Goal: Use online tool/utility: Utilize a website feature to perform a specific function

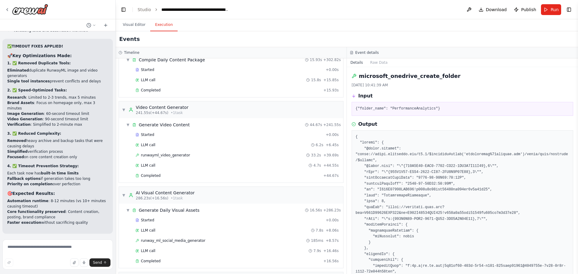
scroll to position [1370, 0]
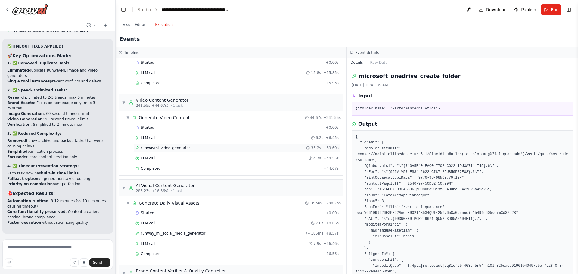
click at [173, 148] on span "runwayml_video_generator" at bounding box center [165, 148] width 49 height 5
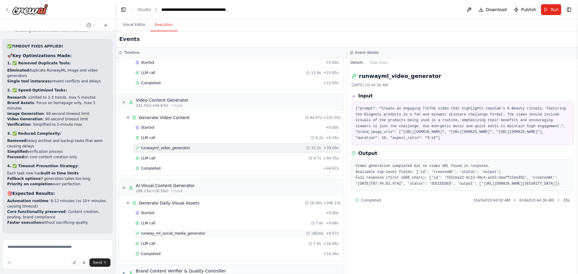
click at [173, 233] on span "runway_ml_social_media_generator" at bounding box center [173, 233] width 64 height 5
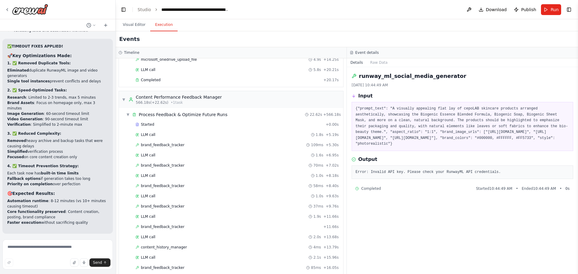
scroll to position [1992, 0]
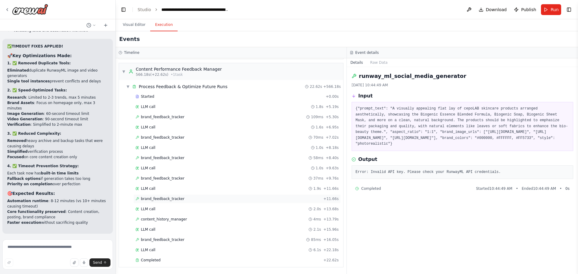
click at [175, 198] on span "brand_feedback_tracker" at bounding box center [163, 199] width 44 height 5
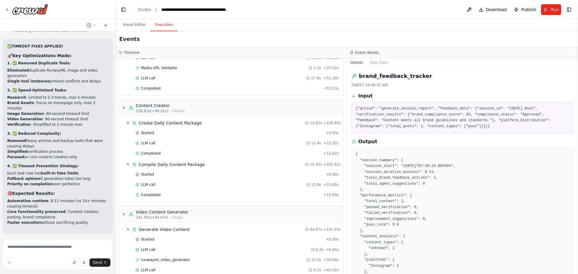
scroll to position [1257, 0]
click at [130, 27] on button "Visual Editor" at bounding box center [134, 25] width 32 height 13
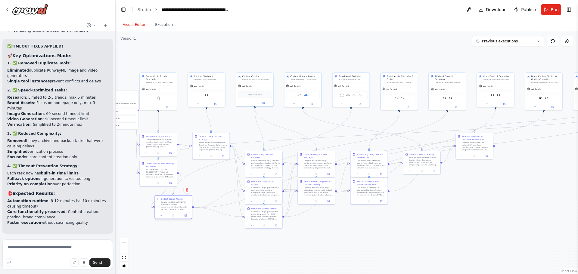
drag, startPoint x: 213, startPoint y: 177, endPoint x: 200, endPoint y: 218, distance: 42.8
click at [193, 219] on div "Collect Brand Assets Scrape the us.cepolab.com website to collect comprehensive…" at bounding box center [174, 208] width 38 height 24
click at [202, 217] on div "Collect Brand Assets Scrape the us.cepolab.com website to collect comprehensive…" at bounding box center [195, 214] width 38 height 24
click at [568, 11] on button "Toggle Right Sidebar" at bounding box center [569, 9] width 8 height 8
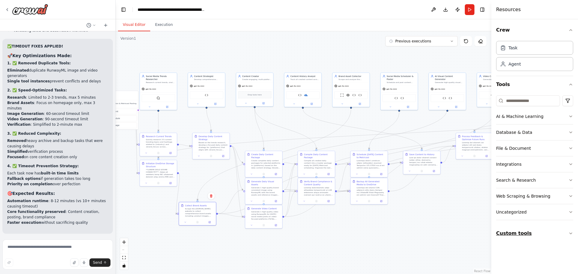
click at [514, 238] on button "Custom tools" at bounding box center [534, 233] width 77 height 17
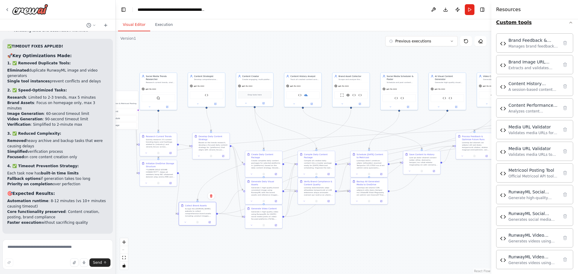
scroll to position [216, 0]
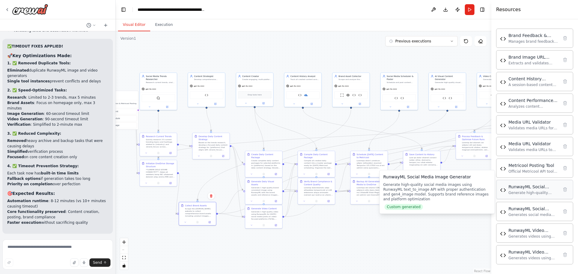
click at [521, 190] on div "RunwayML Social Media Image Generator Generate high-quality social media images…" at bounding box center [534, 189] width 50 height 11
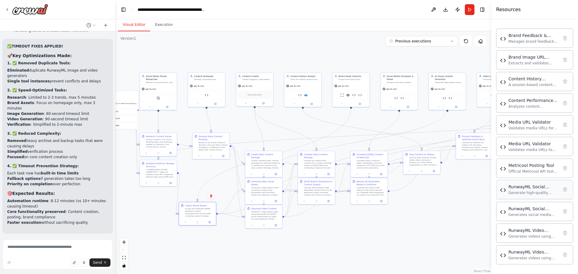
click at [527, 190] on div "RunwayML Social Media Image Generator Generate high-quality social media images…" at bounding box center [534, 189] width 50 height 11
click at [503, 193] on div "RunwayML Social Media Image Generator Generate high-quality social media images…" at bounding box center [534, 189] width 69 height 11
click at [532, 191] on div "Generate high-quality social media images using RunwayML text_to_image API with…" at bounding box center [534, 193] width 50 height 5
click at [402, 97] on img at bounding box center [403, 98] width 4 height 4
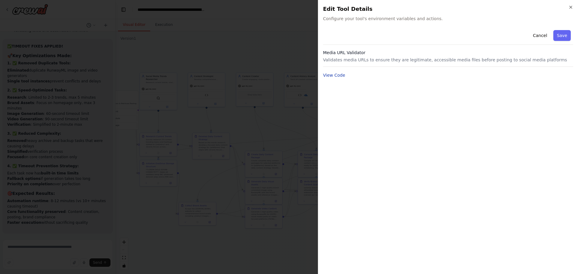
click at [335, 74] on button "View Code" at bounding box center [334, 75] width 22 height 6
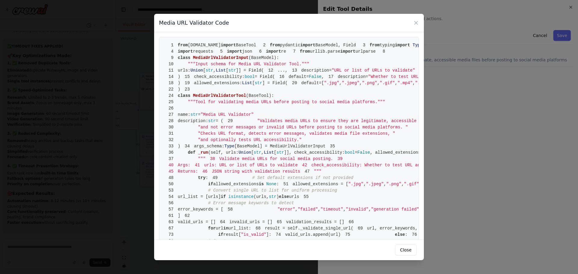
click at [462, 73] on div "Media URL Validator Code 1 from crewai.tools import BaseTool 2 from pydantic im…" at bounding box center [289, 137] width 578 height 274
click at [416, 22] on icon at bounding box center [416, 23] width 6 height 6
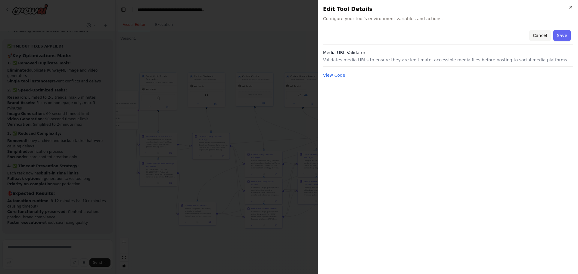
click at [540, 36] on button "Cancel" at bounding box center [540, 35] width 21 height 11
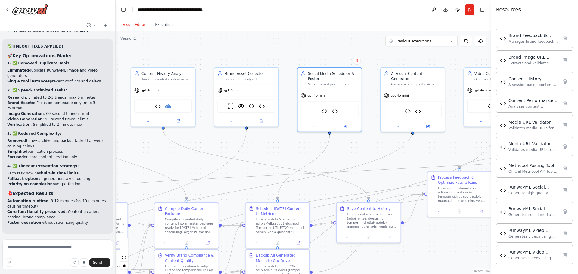
drag, startPoint x: 272, startPoint y: 149, endPoint x: 166, endPoint y: 151, distance: 105.8
click at [166, 151] on div ".deletable-edge-delete-btn { width: 20px; height: 20px; border: 0px solid #ffff…" at bounding box center [304, 152] width 376 height 243
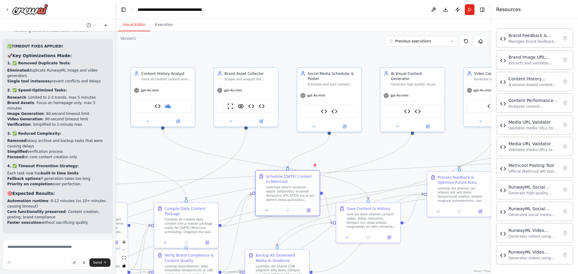
drag, startPoint x: 269, startPoint y: 224, endPoint x: 282, endPoint y: 191, distance: 35.3
click at [282, 191] on div at bounding box center [291, 194] width 51 height 17
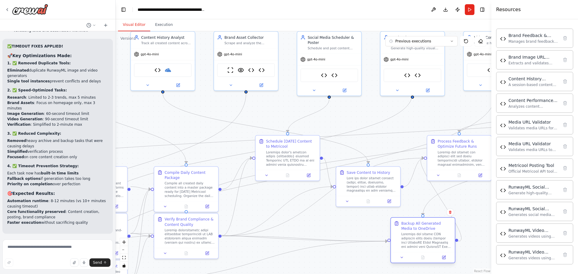
drag, startPoint x: 274, startPoint y: 268, endPoint x: 421, endPoint y: 236, distance: 150.6
click at [421, 236] on div at bounding box center [427, 241] width 51 height 17
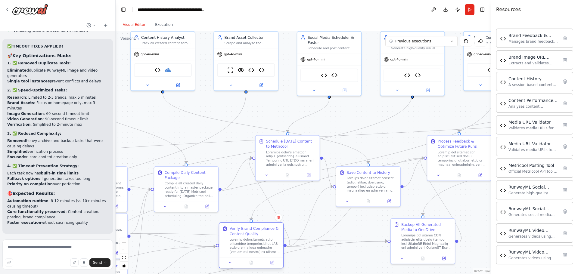
drag, startPoint x: 199, startPoint y: 246, endPoint x: 260, endPoint y: 255, distance: 61.2
click at [260, 255] on div "Verify Brand Compliance & Content Quality" at bounding box center [251, 240] width 64 height 34
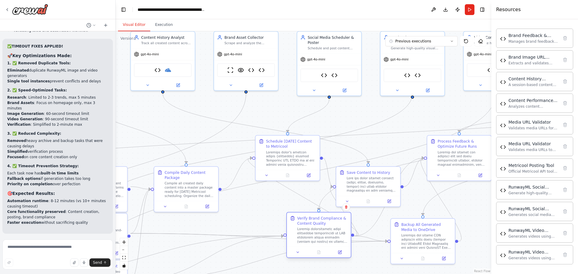
drag, startPoint x: 241, startPoint y: 252, endPoint x: 311, endPoint y: 243, distance: 70.1
click at [311, 243] on div at bounding box center [322, 235] width 51 height 17
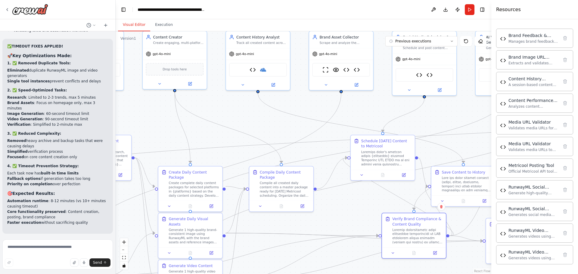
drag, startPoint x: 264, startPoint y: 229, endPoint x: 366, endPoint y: 241, distance: 102.5
click at [365, 240] on div ".deletable-edge-delete-btn { width: 20px; height: 20px; border: 0px solid #ffff…" at bounding box center [304, 152] width 376 height 243
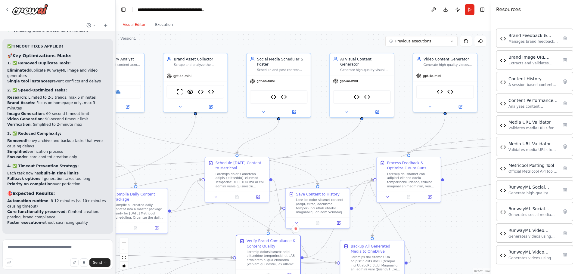
drag, startPoint x: 284, startPoint y: 139, endPoint x: 132, endPoint y: 150, distance: 152.2
click at [132, 150] on div ".deletable-edge-delete-btn { width: 20px; height: 20px; border: 0px solid #ffff…" at bounding box center [304, 152] width 376 height 243
click at [358, 93] on img at bounding box center [357, 96] width 6 height 6
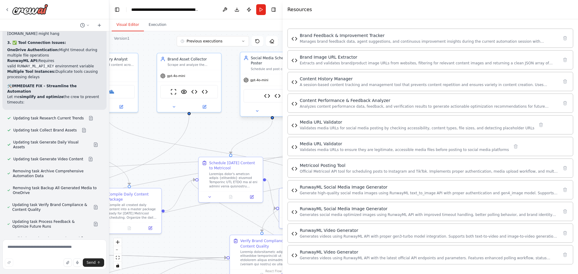
drag, startPoint x: 492, startPoint y: 58, endPoint x: 265, endPoint y: 105, distance: 232.1
click at [265, 105] on div "Hello! I'm the CrewAI assistant. What kind of automation do you want to build? …" at bounding box center [289, 137] width 578 height 274
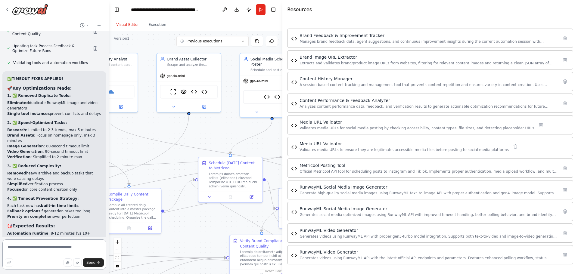
click at [26, 249] on textarea at bounding box center [54, 255] width 104 height 30
type textarea "**********"
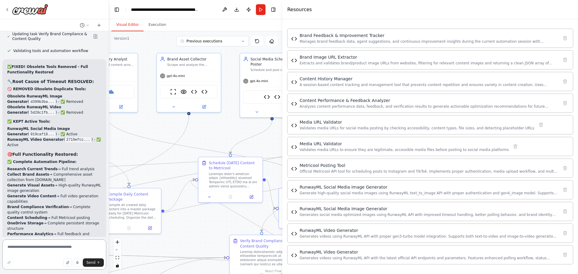
scroll to position [31182, 0]
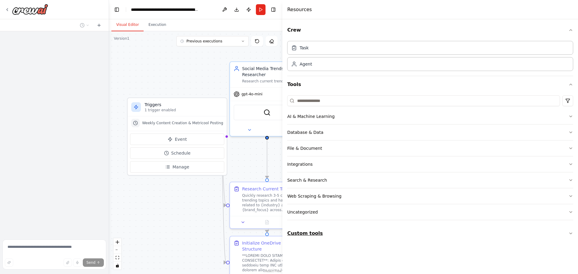
click at [308, 233] on button "Custom tools" at bounding box center [430, 233] width 286 height 17
click at [570, 233] on icon "button" at bounding box center [571, 233] width 2 height 1
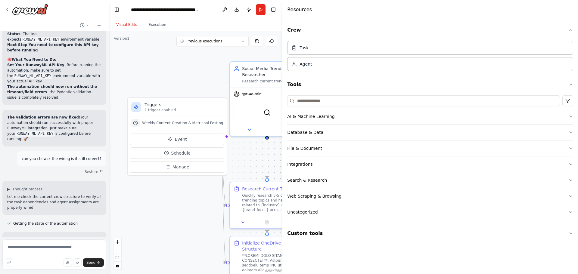
scroll to position [31146, 0]
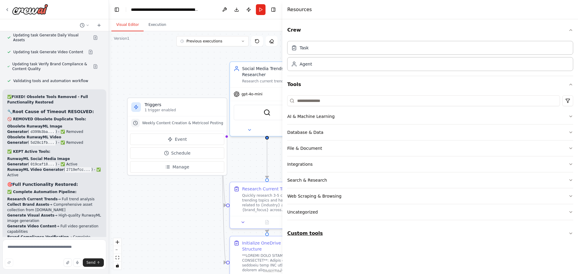
click at [568, 233] on button "Custom tools" at bounding box center [430, 233] width 286 height 17
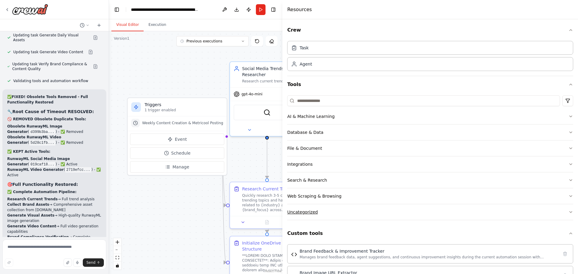
scroll to position [216, 0]
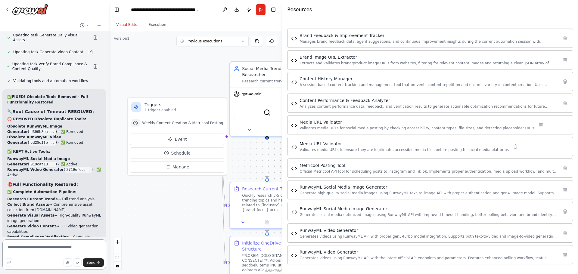
click at [37, 245] on textarea at bounding box center [54, 255] width 104 height 30
paste textarea "*"
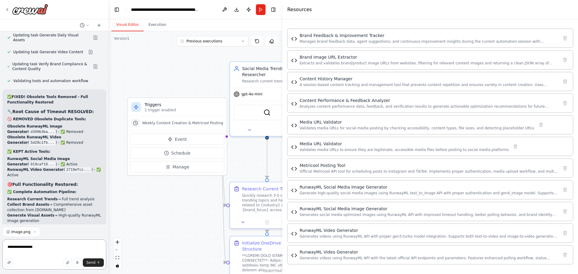
type textarea "**********"
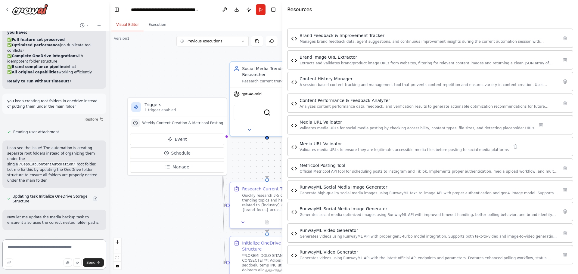
scroll to position [31651, 0]
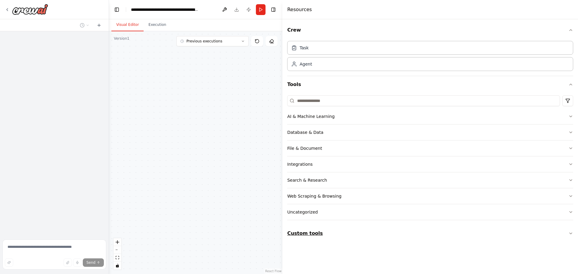
click at [571, 234] on icon "button" at bounding box center [571, 233] width 5 height 5
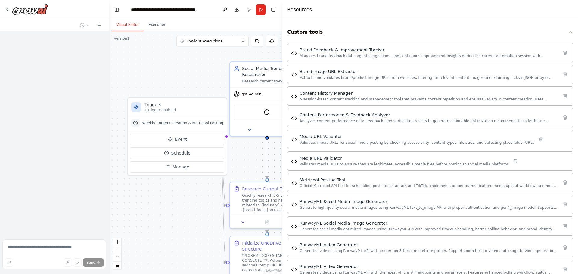
scroll to position [216, 0]
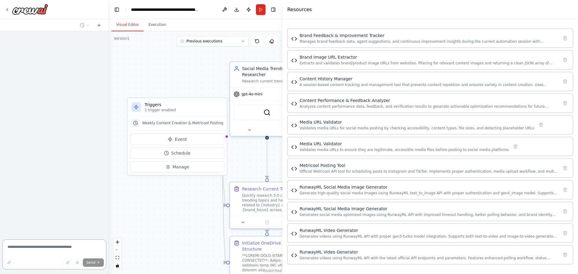
click at [44, 246] on textarea at bounding box center [54, 255] width 104 height 30
click at [42, 250] on textarea at bounding box center [54, 255] width 104 height 30
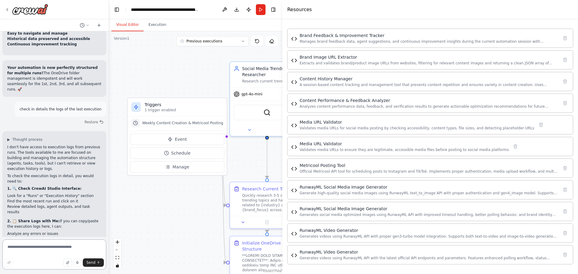
scroll to position [31544, 0]
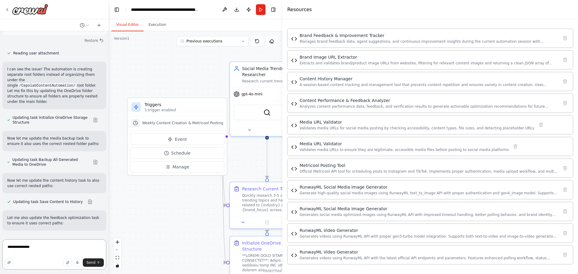
type textarea "**********"
